Goal: Task Accomplishment & Management: Manage account settings

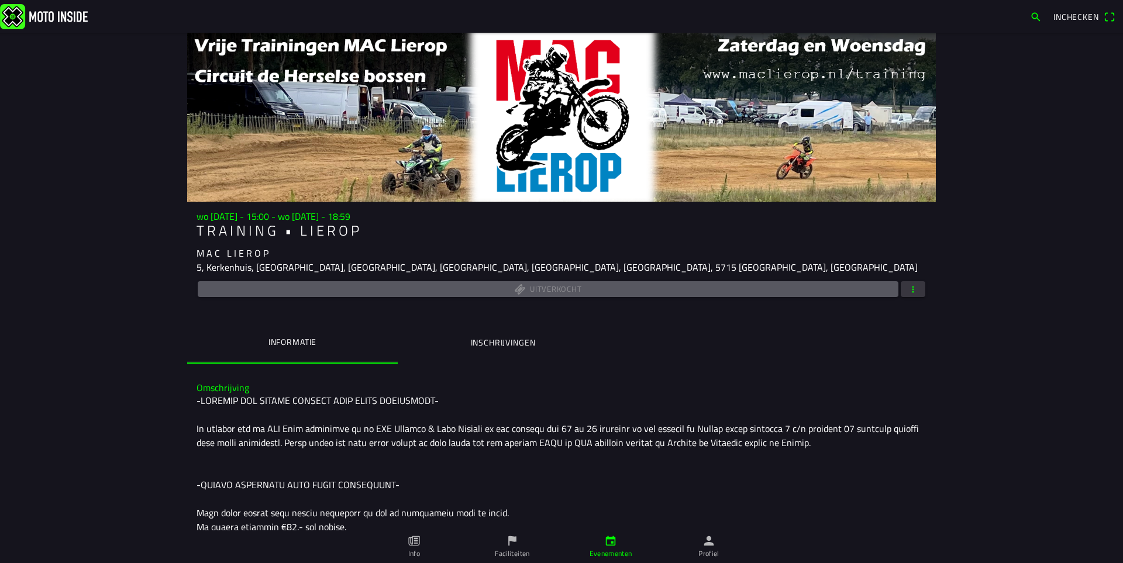
click at [484, 344] on ion-label "Inschrijvingen" at bounding box center [503, 342] width 65 height 13
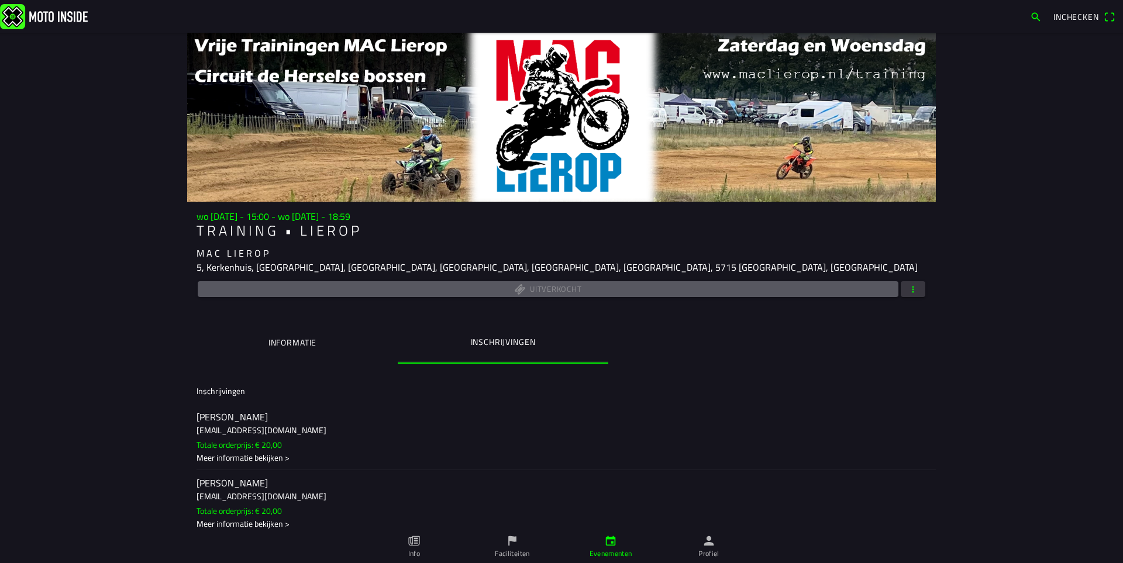
click at [323, 346] on button "Informatie" at bounding box center [292, 343] width 210 height 40
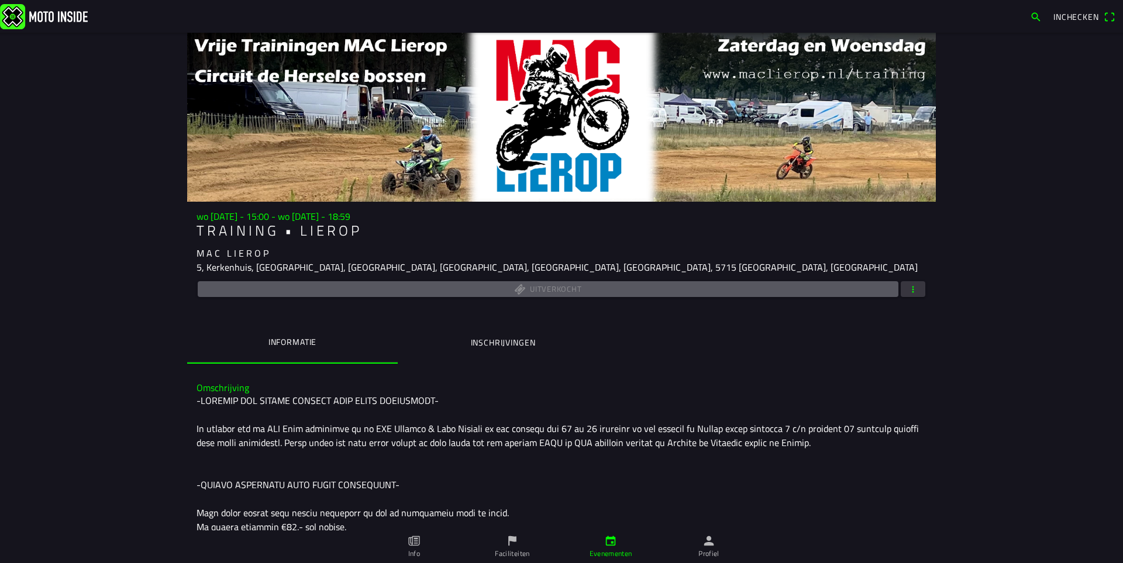
click at [514, 342] on ion-label "Inschrijvingen" at bounding box center [503, 342] width 65 height 13
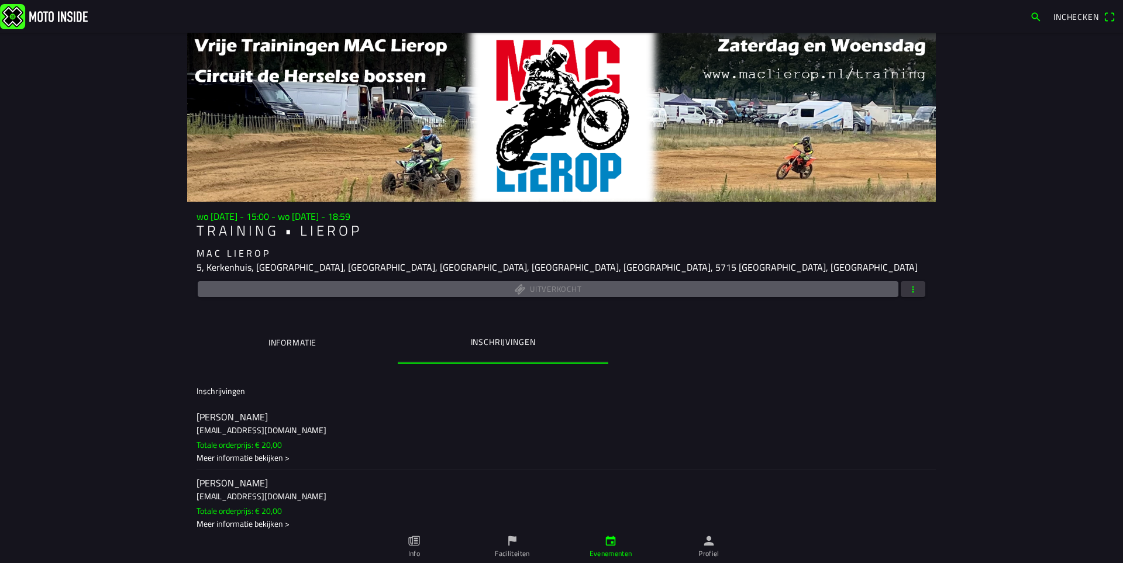
click at [910, 292] on span "button" at bounding box center [912, 289] width 11 height 16
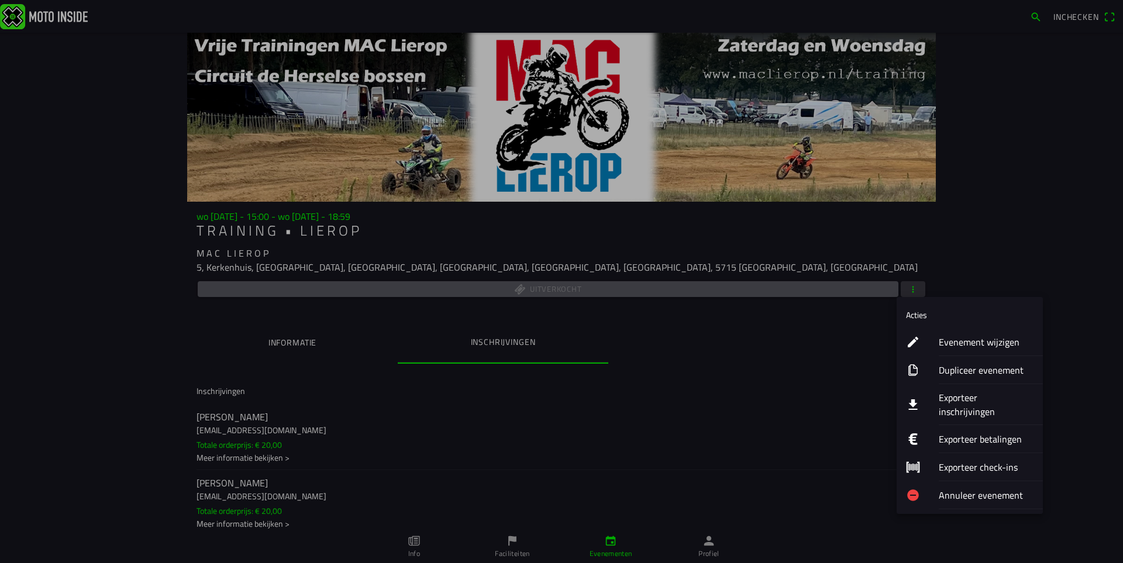
click at [953, 341] on ion-label "Evenement wijzigen" at bounding box center [985, 342] width 95 height 14
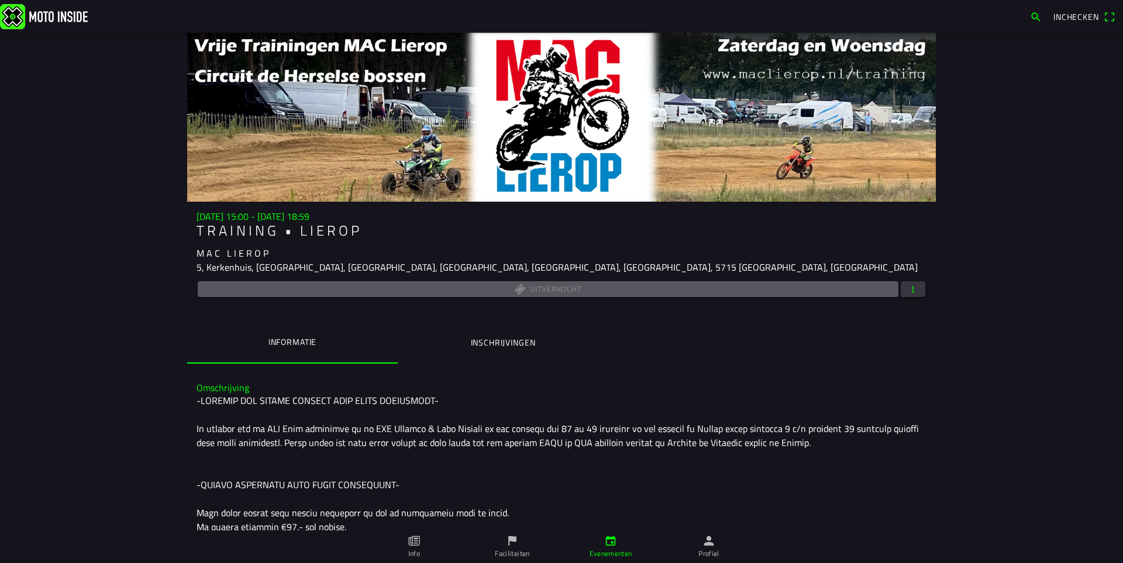
click at [908, 289] on span "button" at bounding box center [912, 289] width 11 height 16
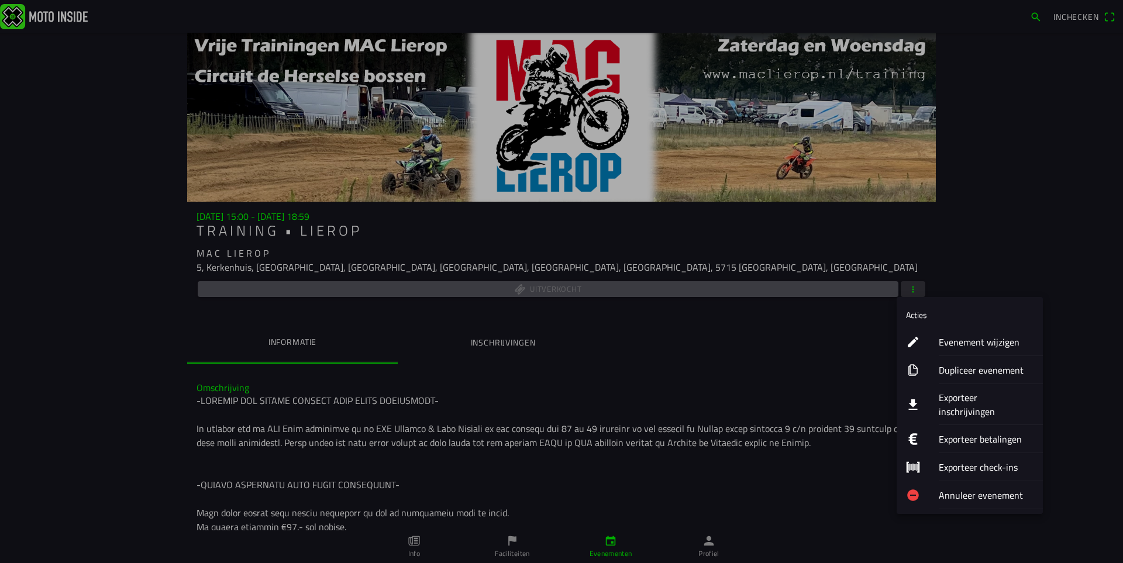
click at [968, 395] on ion-label "Exporteer inschrijvingen" at bounding box center [985, 405] width 95 height 28
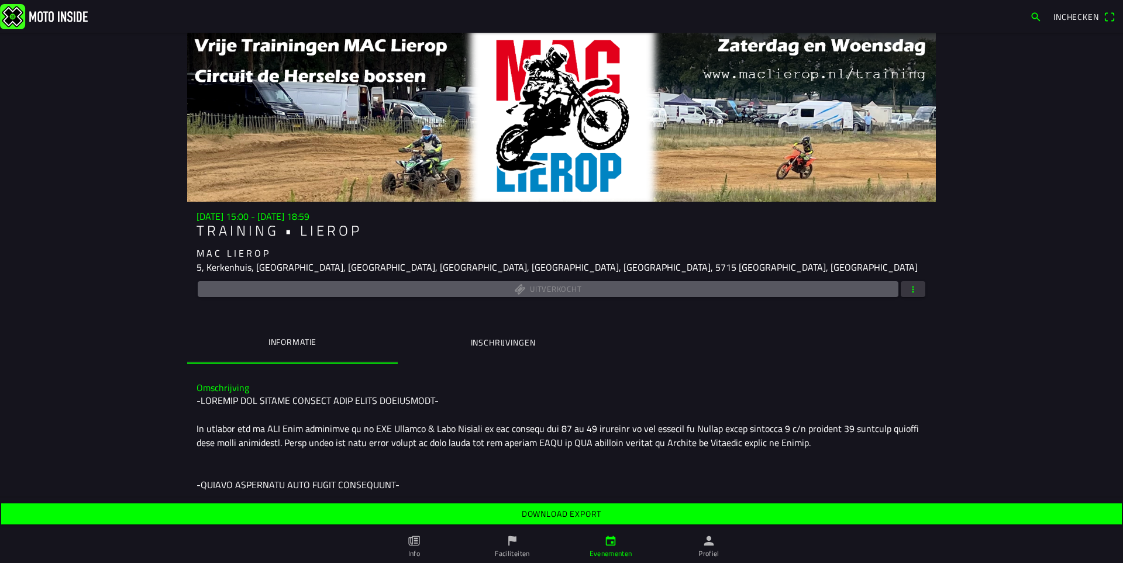
click at [0, 0] on slot "Download export" at bounding box center [0, 0] width 0 height 0
